Goal: Task Accomplishment & Management: Manage account settings

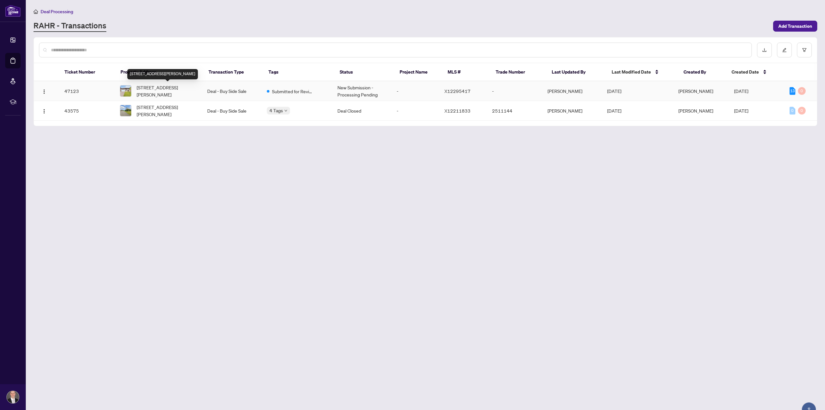
click at [171, 91] on span "[STREET_ADDRESS][PERSON_NAME]" at bounding box center [167, 91] width 60 height 14
